Goal: Answer question/provide support: Share knowledge or assist other users

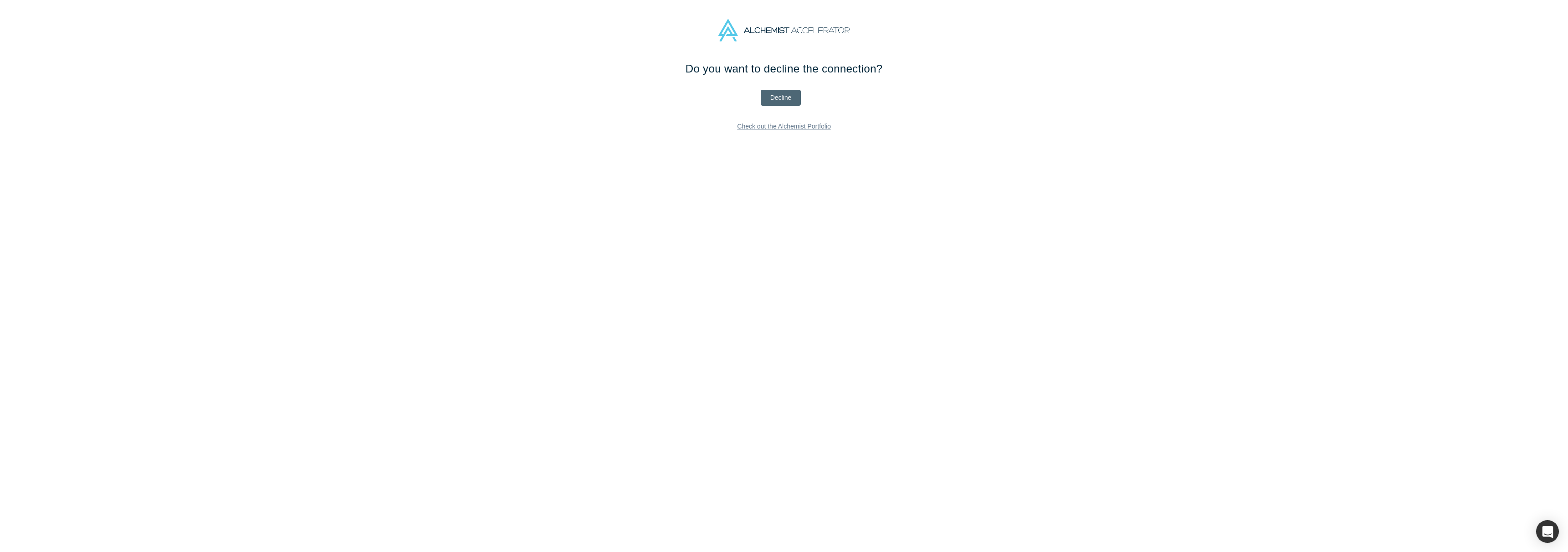
click at [796, 98] on button "Decline" at bounding box center [781, 97] width 41 height 16
click at [815, 128] on textarea at bounding box center [784, 139] width 383 height 48
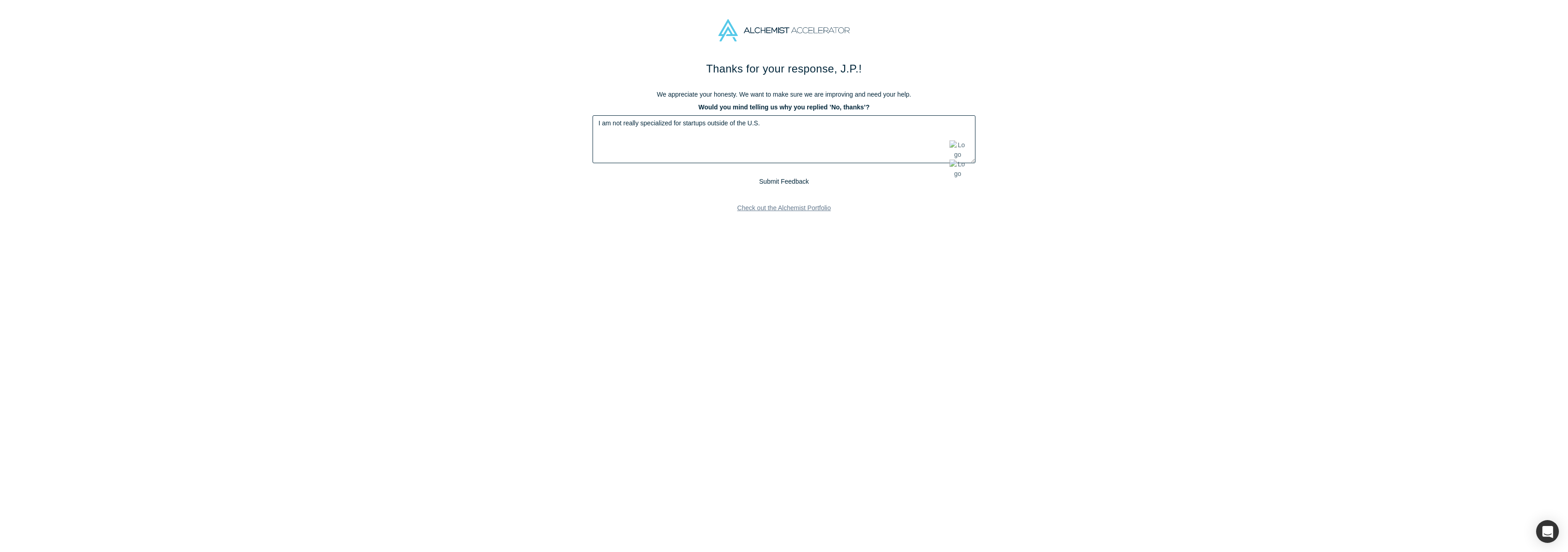
type textarea "I am not really specialized for startups outside of the U.S."
click at [796, 180] on button "Submit Feedback" at bounding box center [784, 181] width 56 height 11
